Goal: Find specific page/section: Find specific page/section

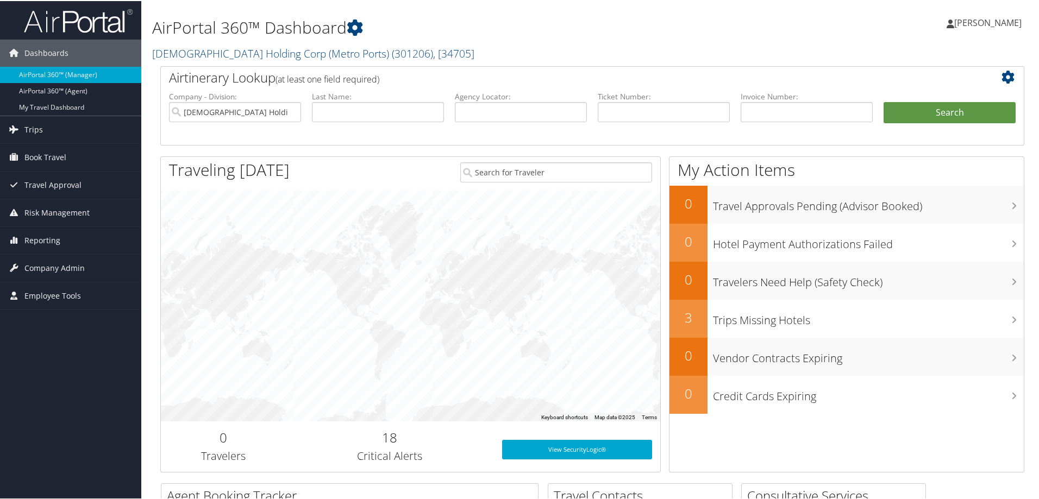
drag, startPoint x: 37, startPoint y: 242, endPoint x: 240, endPoint y: 477, distance: 310.5
click at [37, 242] on span "Reporting" at bounding box center [42, 239] width 36 height 27
click at [59, 333] on span "Company Admin" at bounding box center [54, 332] width 60 height 27
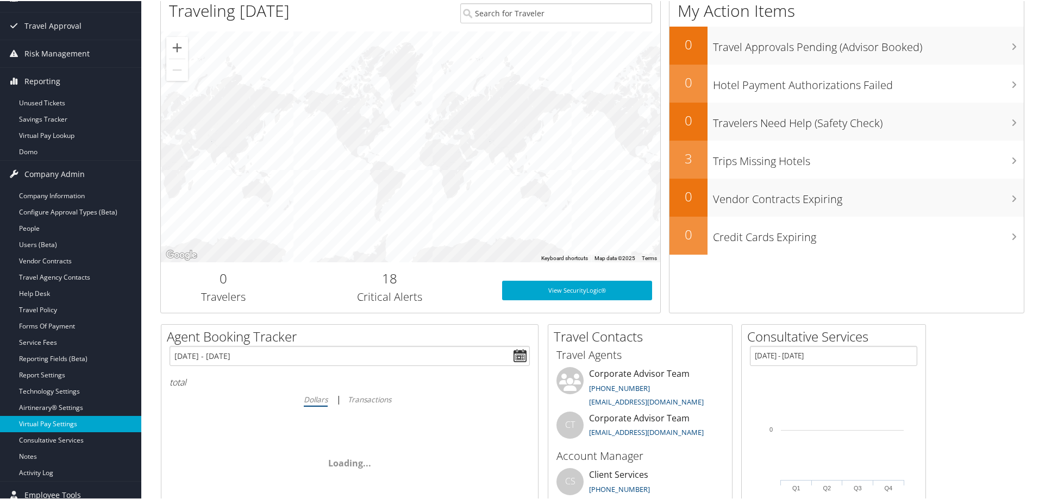
scroll to position [163, 0]
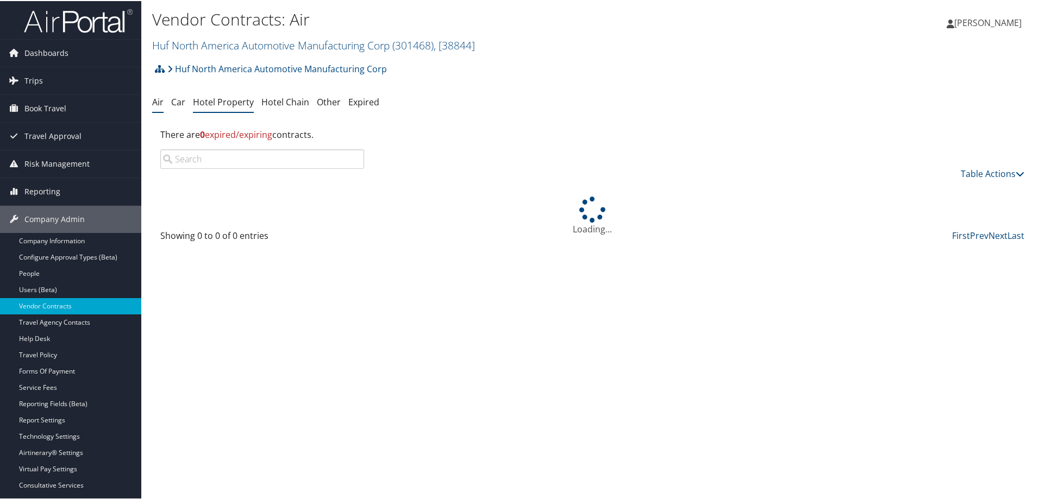
click at [236, 105] on link "Hotel Property" at bounding box center [223, 101] width 61 height 12
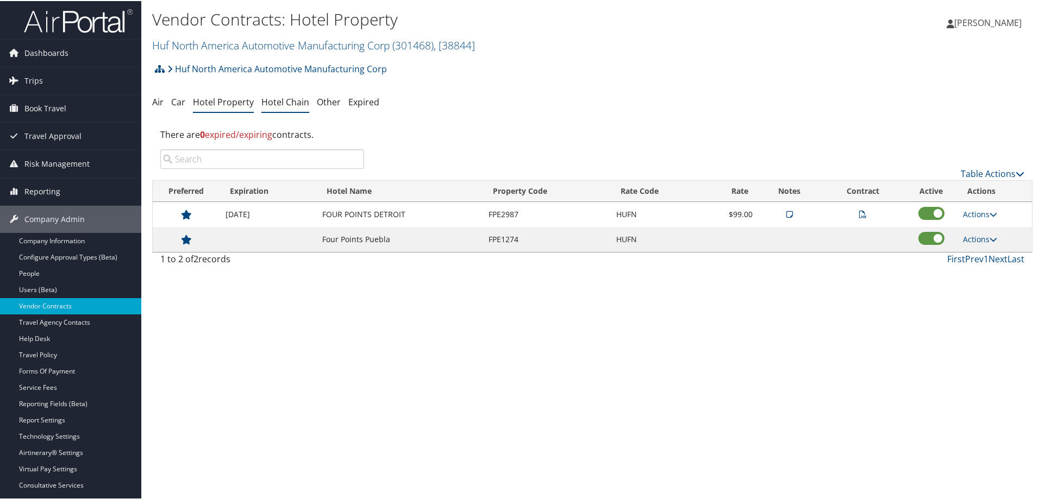
click at [291, 106] on link "Hotel Chain" at bounding box center [285, 101] width 48 height 12
